Goal: Find specific page/section: Find specific page/section

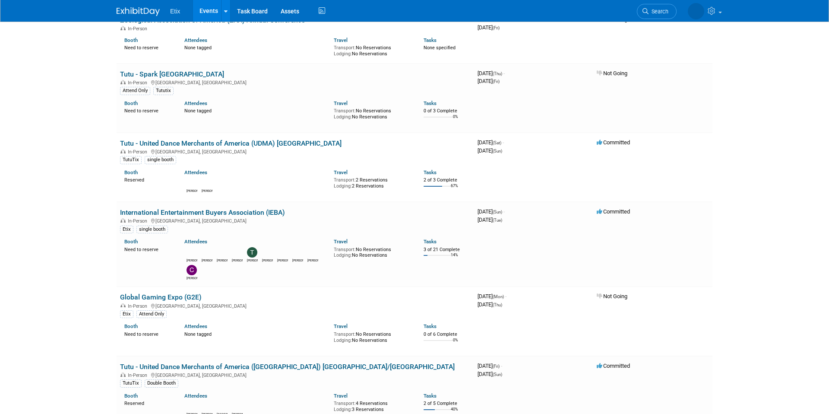
scroll to position [676, 0]
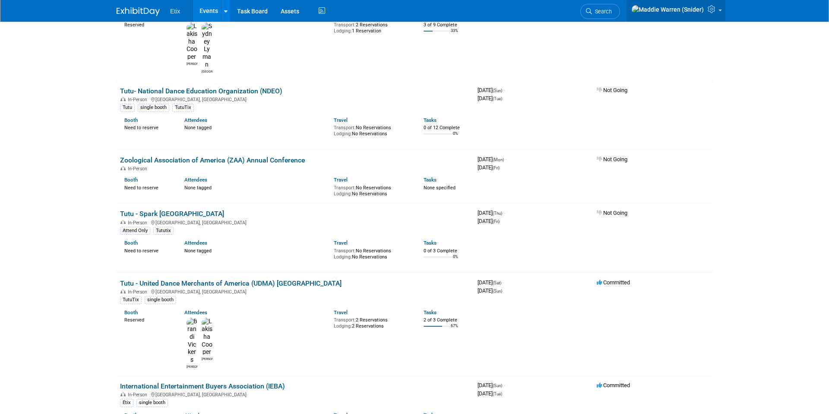
click at [709, 9] on icon at bounding box center [712, 9] width 10 height 8
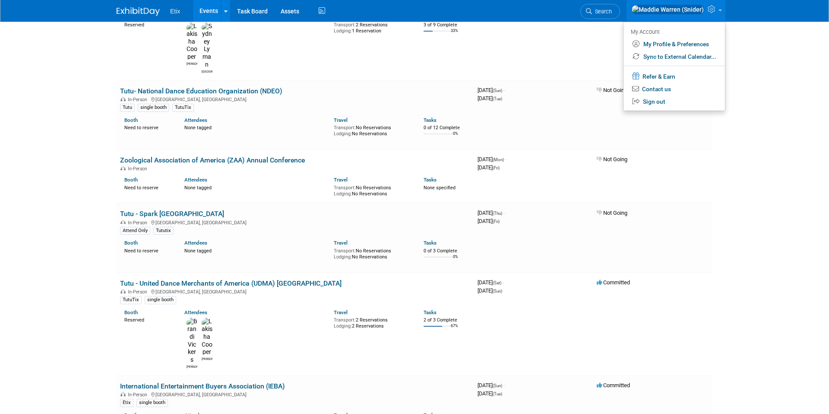
click at [709, 9] on icon at bounding box center [712, 9] width 10 height 8
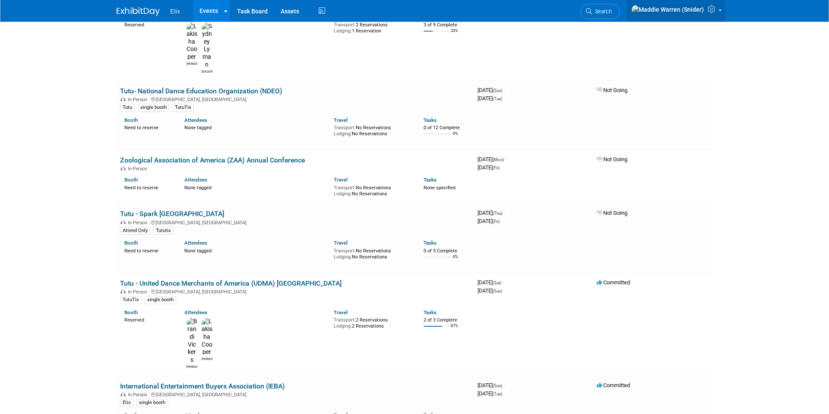
click at [699, 11] on img at bounding box center [667, 9] width 73 height 9
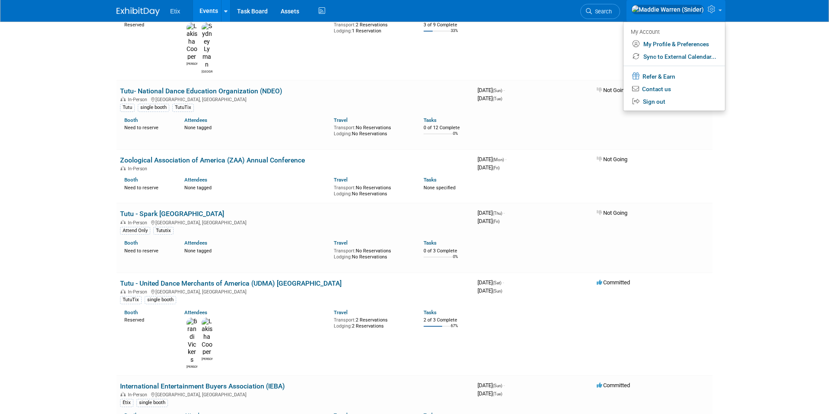
drag, startPoint x: 784, startPoint y: 80, endPoint x: 762, endPoint y: 87, distance: 23.2
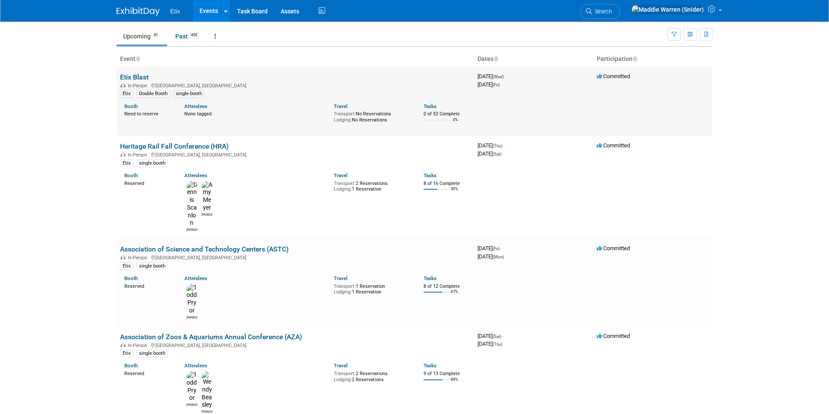
scroll to position [0, 0]
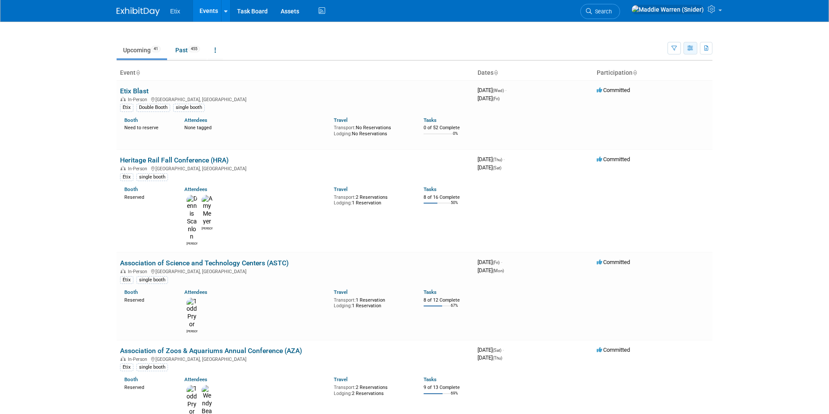
click at [687, 50] on icon "button" at bounding box center [690, 49] width 6 height 6
click at [674, 50] on icon "button" at bounding box center [674, 49] width 6 height 6
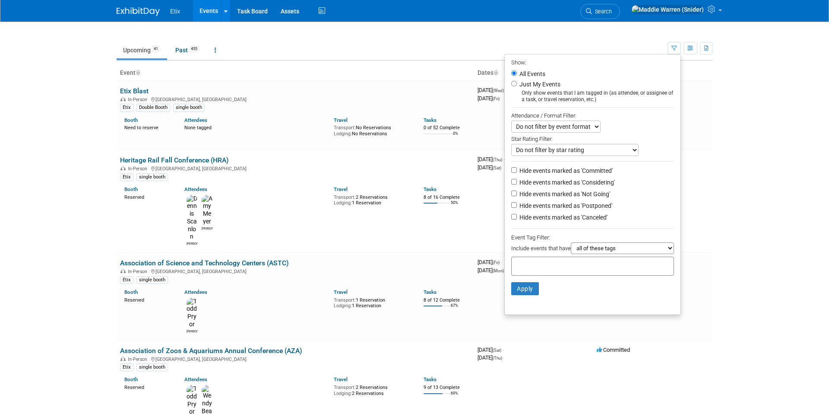
click at [535, 85] on label "Just My Events" at bounding box center [539, 84] width 43 height 9
click at [517, 85] on input "Just My Events" at bounding box center [514, 84] width 6 height 6
radio input "true"
click at [520, 283] on button "Apply" at bounding box center [525, 288] width 28 height 13
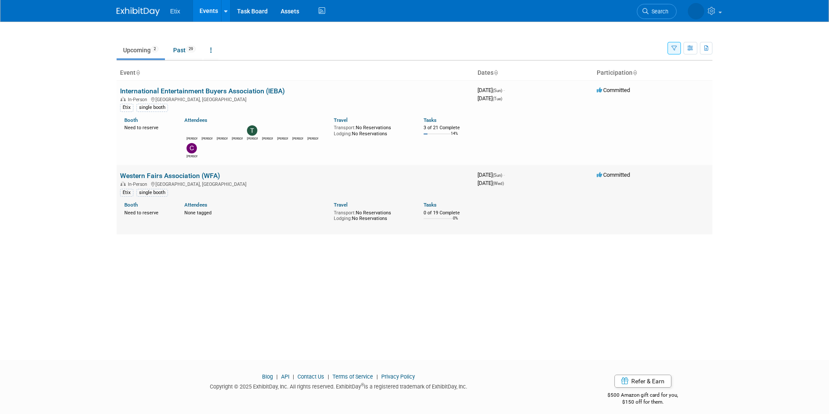
click at [176, 174] on link "Western Fairs Association (WFA)" at bounding box center [170, 175] width 100 height 8
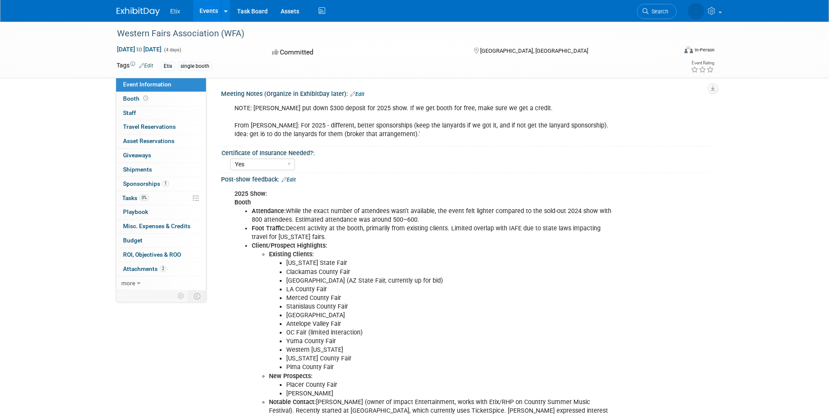
select select "Yes"
click at [147, 14] on img at bounding box center [138, 11] width 43 height 9
